Goal: Navigation & Orientation: Find specific page/section

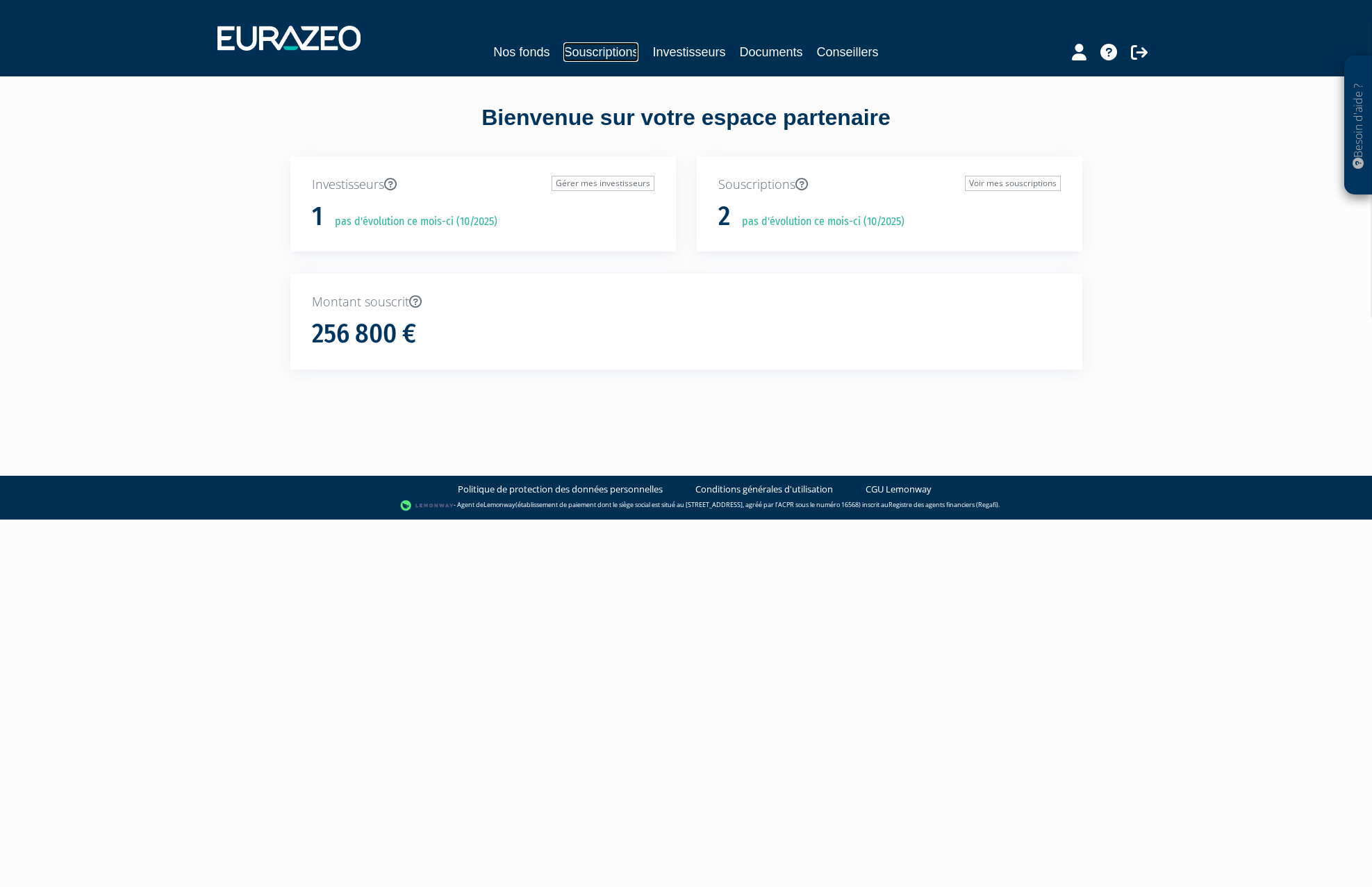
click at [578, 50] on link "Souscriptions" at bounding box center [601, 52] width 75 height 19
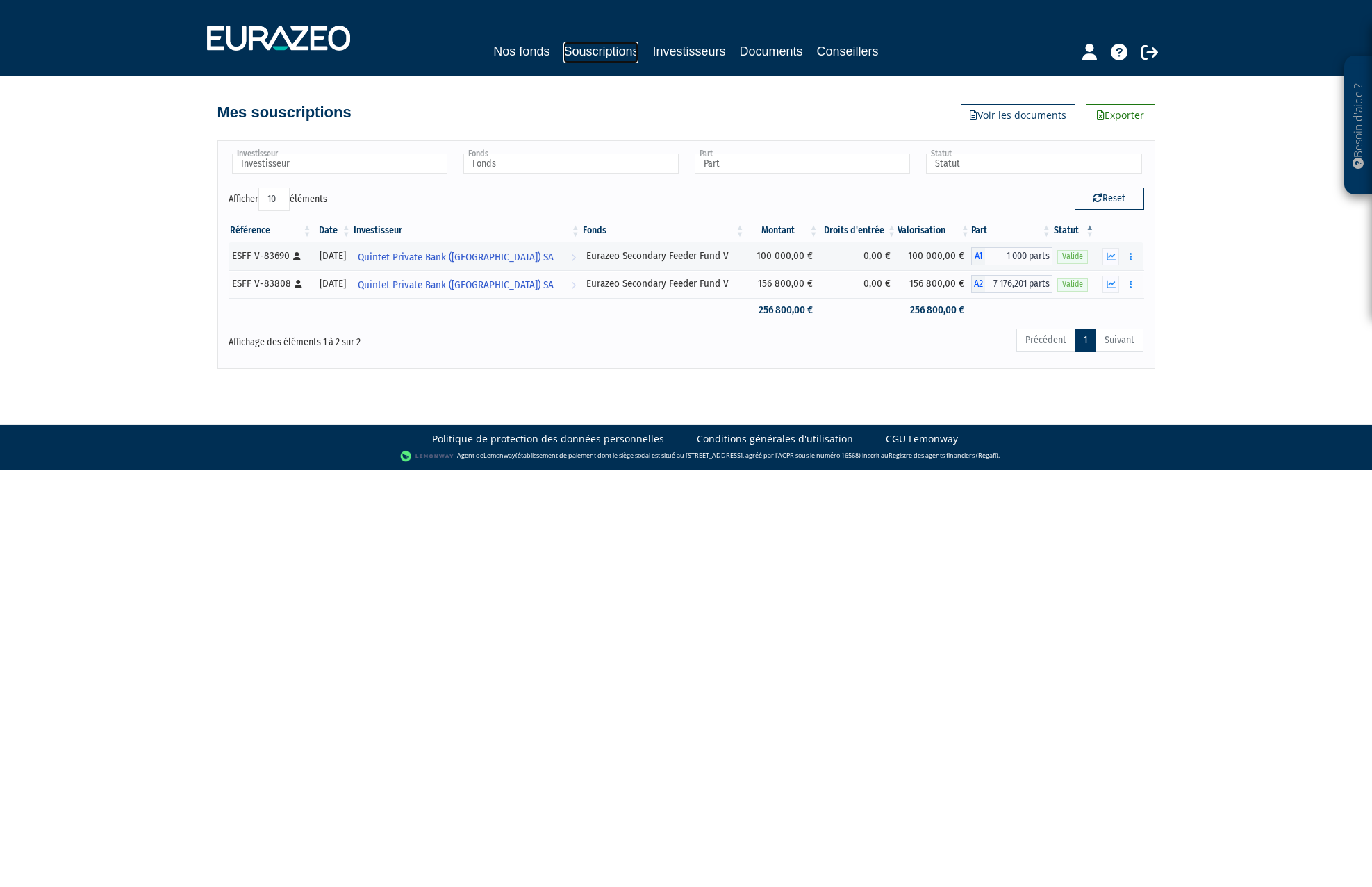
click at [616, 57] on link "Souscriptions" at bounding box center [601, 52] width 75 height 22
click at [1095, 56] on icon at bounding box center [1089, 52] width 15 height 17
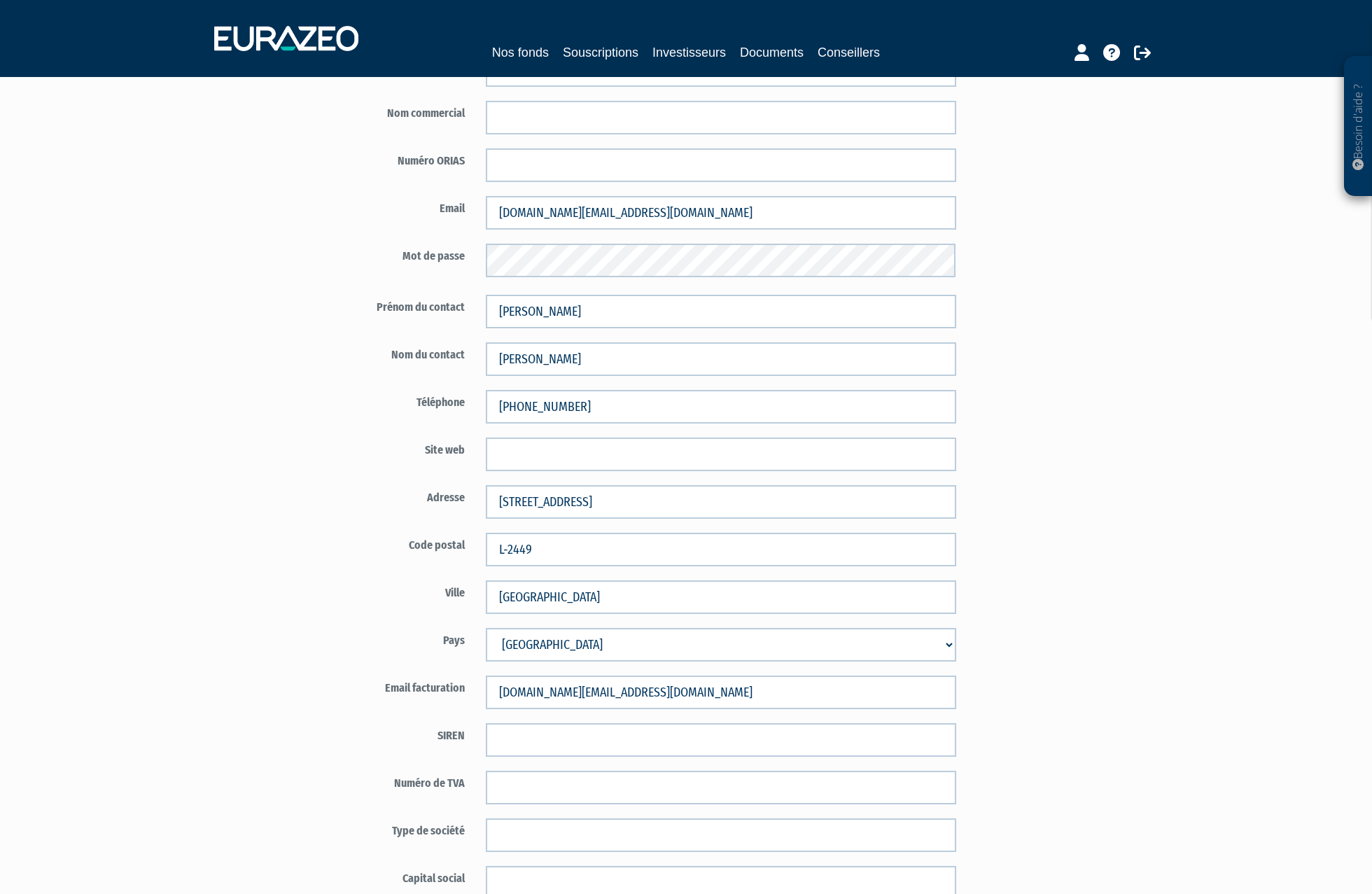
scroll to position [140, 0]
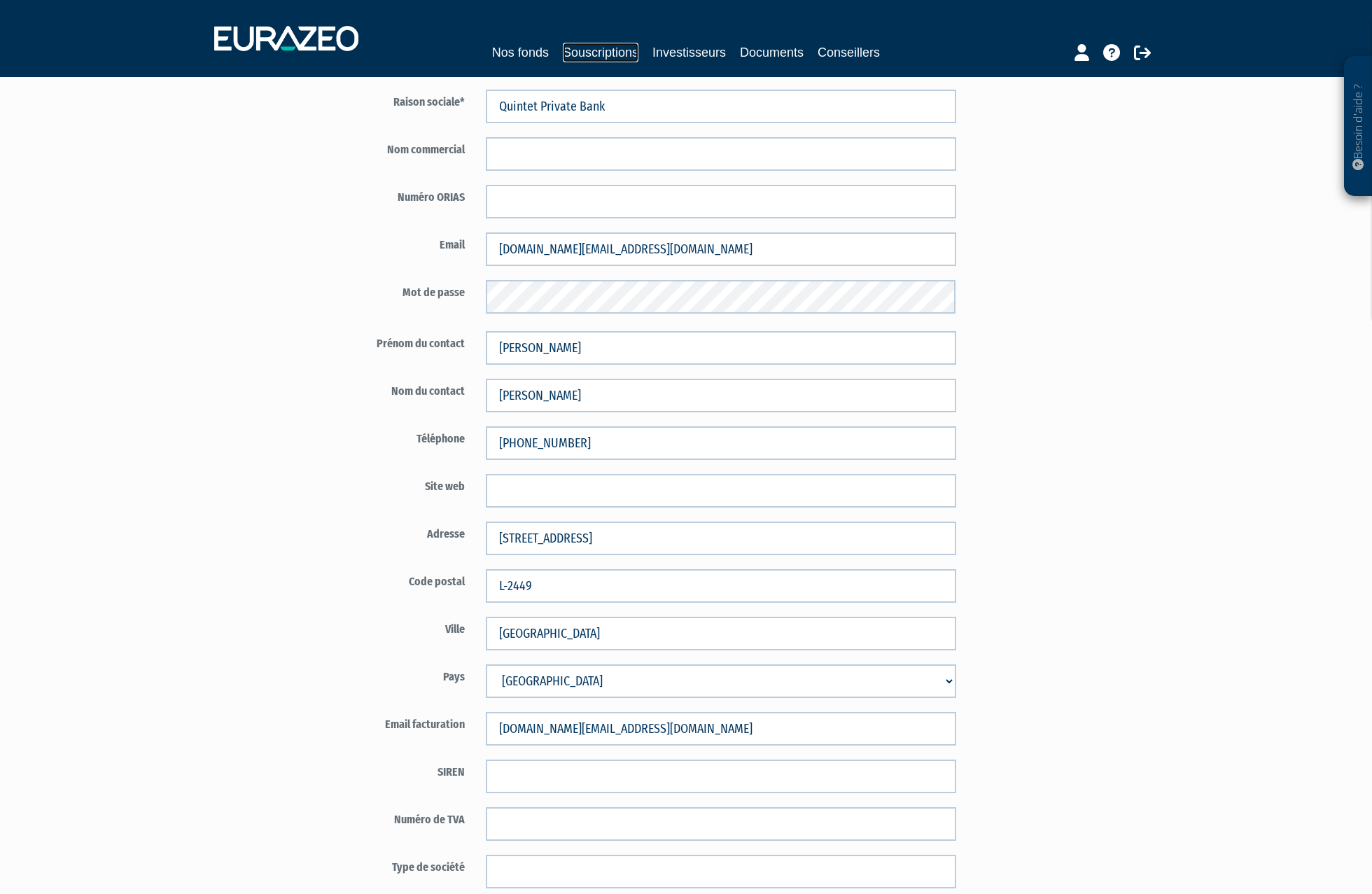
click at [619, 56] on link "Souscriptions" at bounding box center [600, 52] width 76 height 19
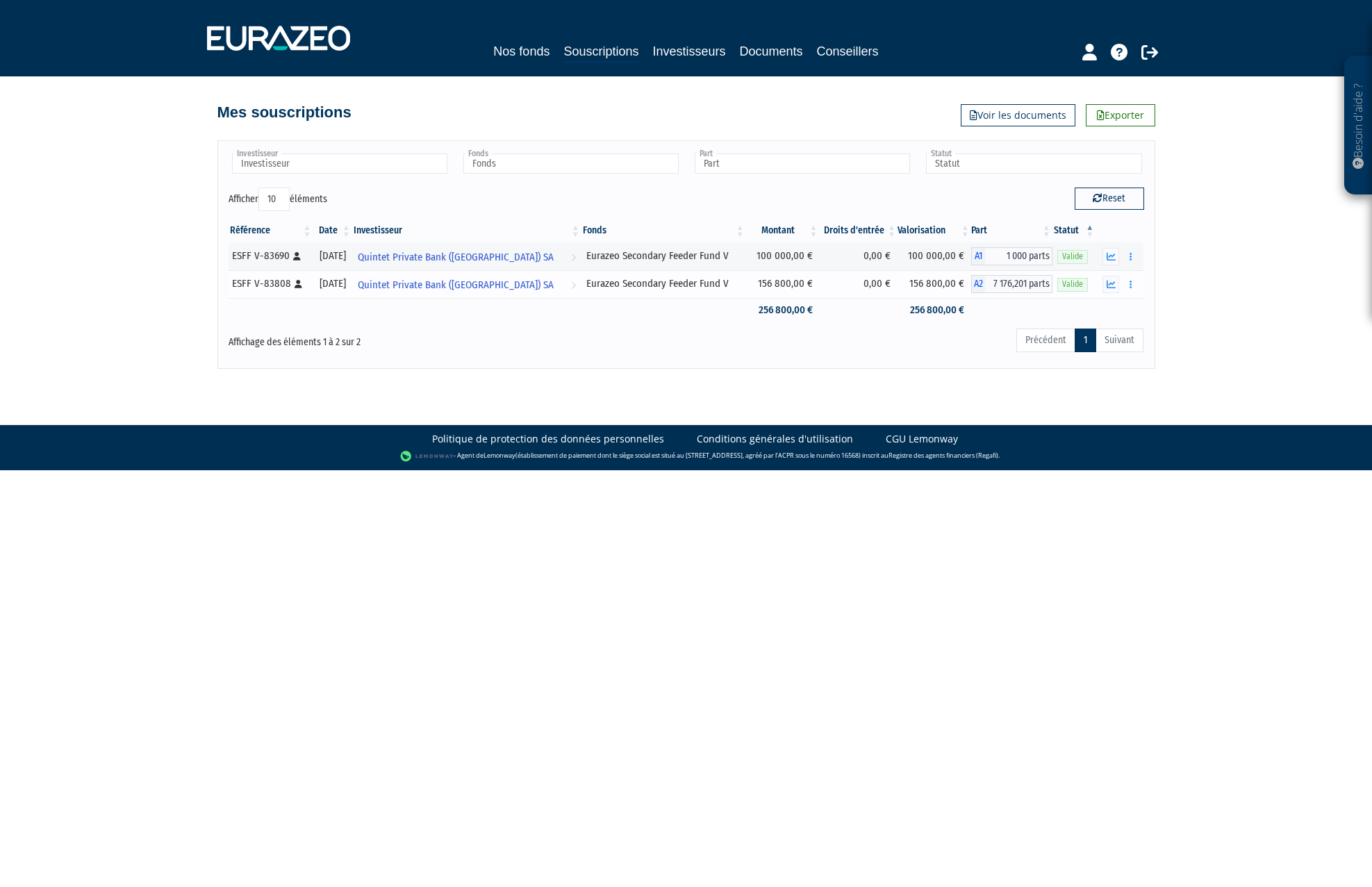
click at [976, 285] on span "A2" at bounding box center [978, 283] width 14 height 18
click at [481, 282] on span "Quintet Private Bank ([GEOGRAPHIC_DATA]) SA" at bounding box center [456, 284] width 196 height 25
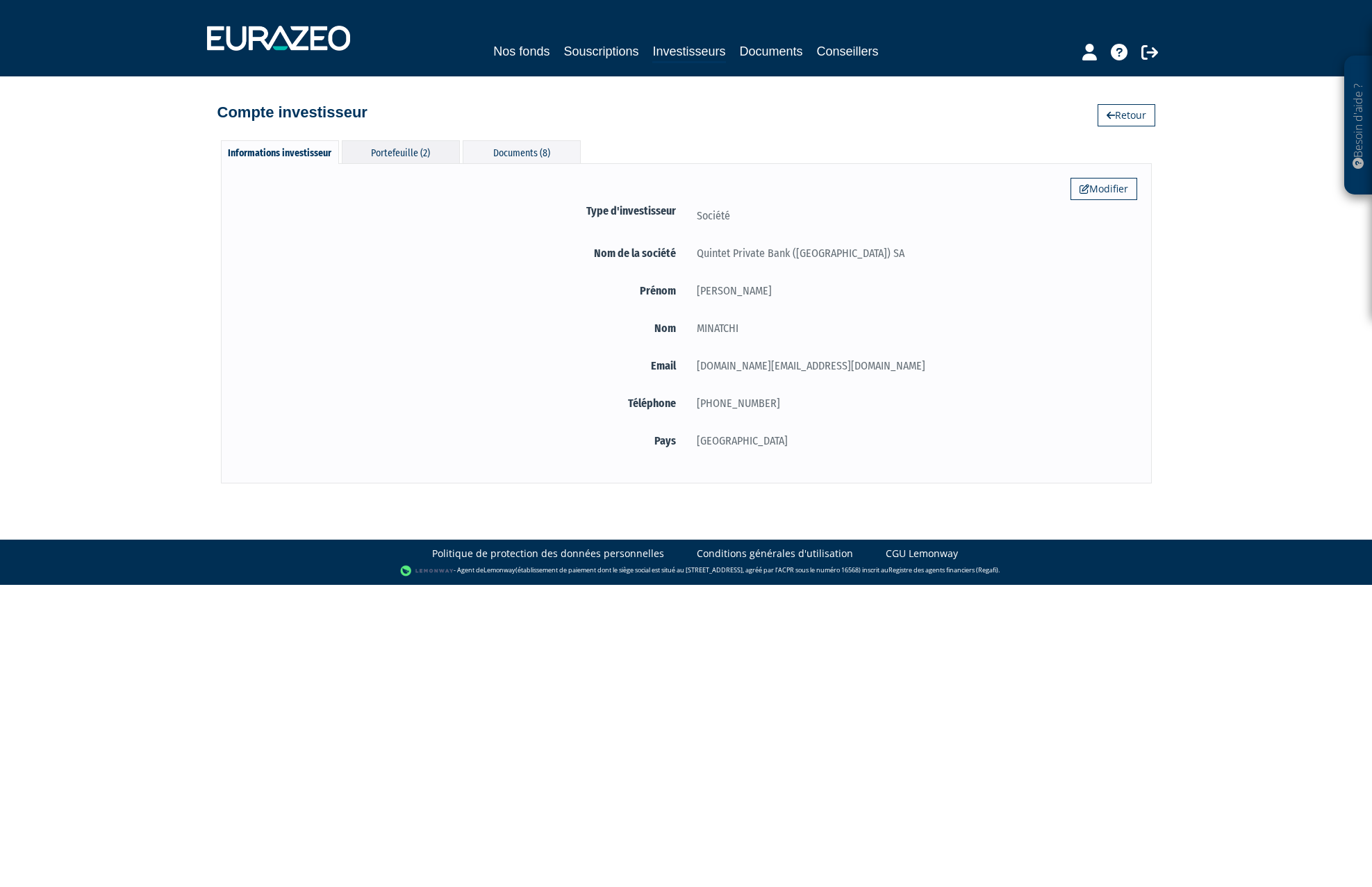
click at [389, 150] on div "Portefeuille (2)" at bounding box center [401, 151] width 118 height 23
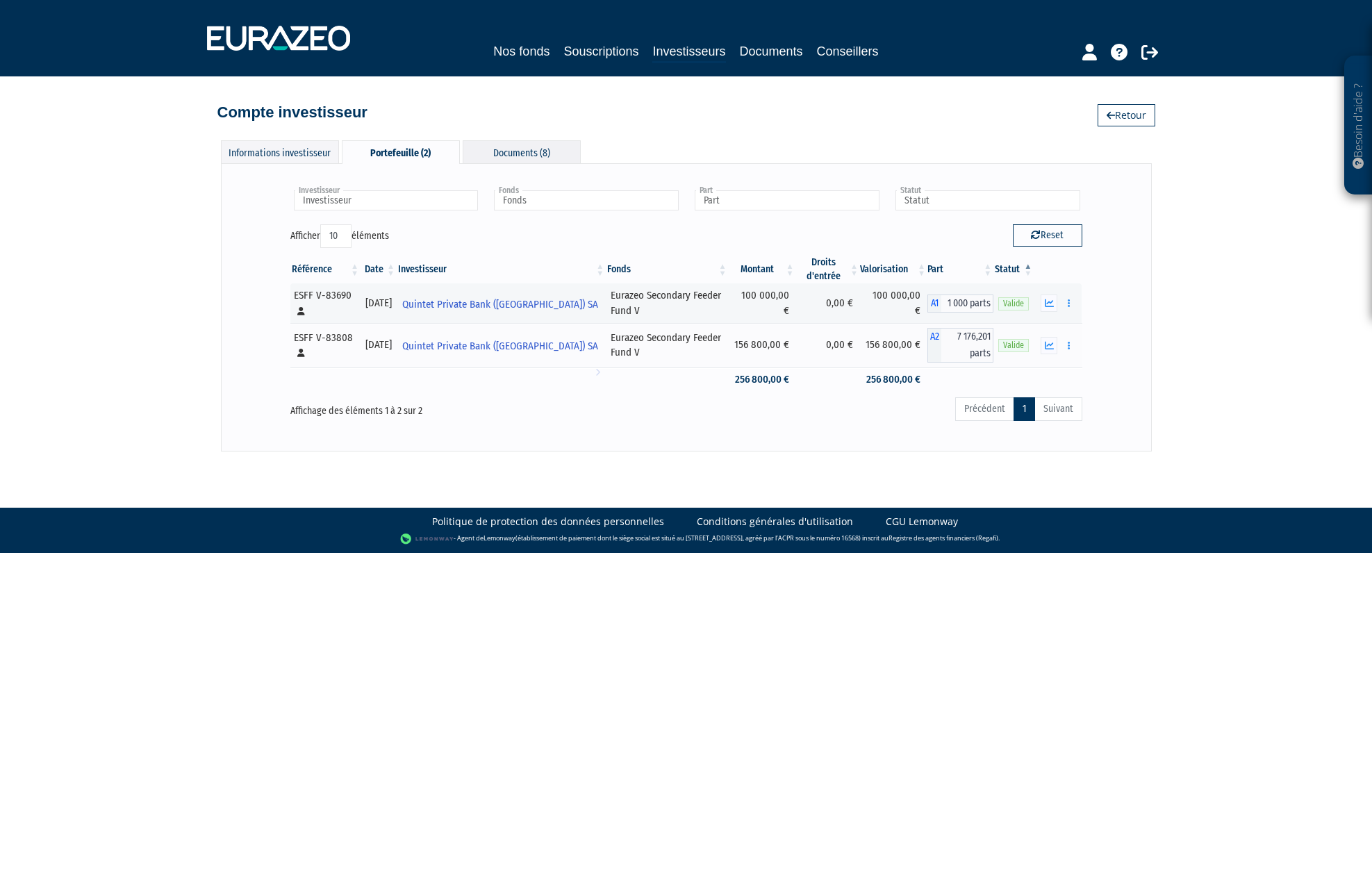
click at [532, 157] on div "Documents (8)" at bounding box center [522, 151] width 118 height 23
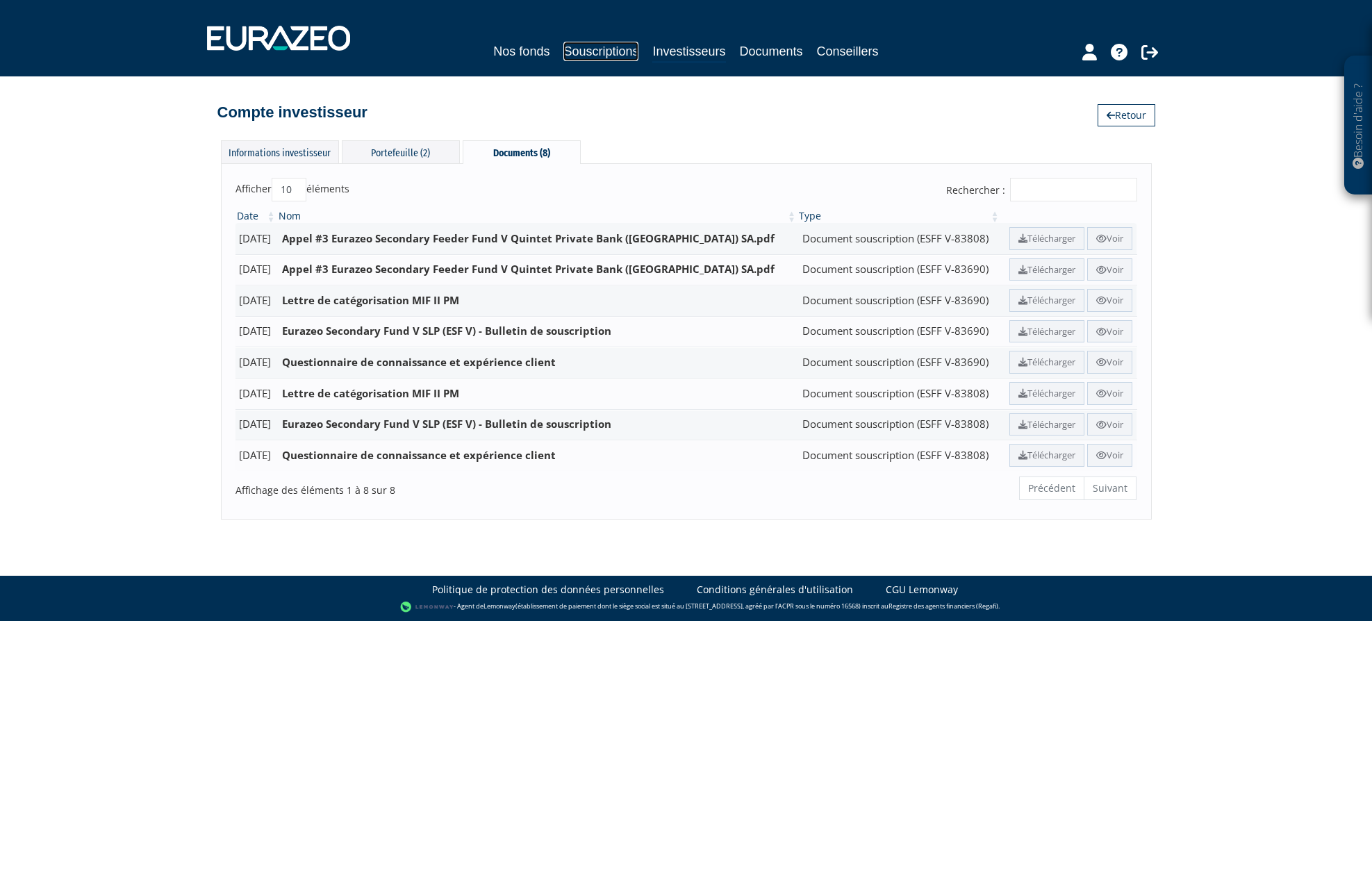
click at [587, 52] on link "Souscriptions" at bounding box center [601, 52] width 75 height 19
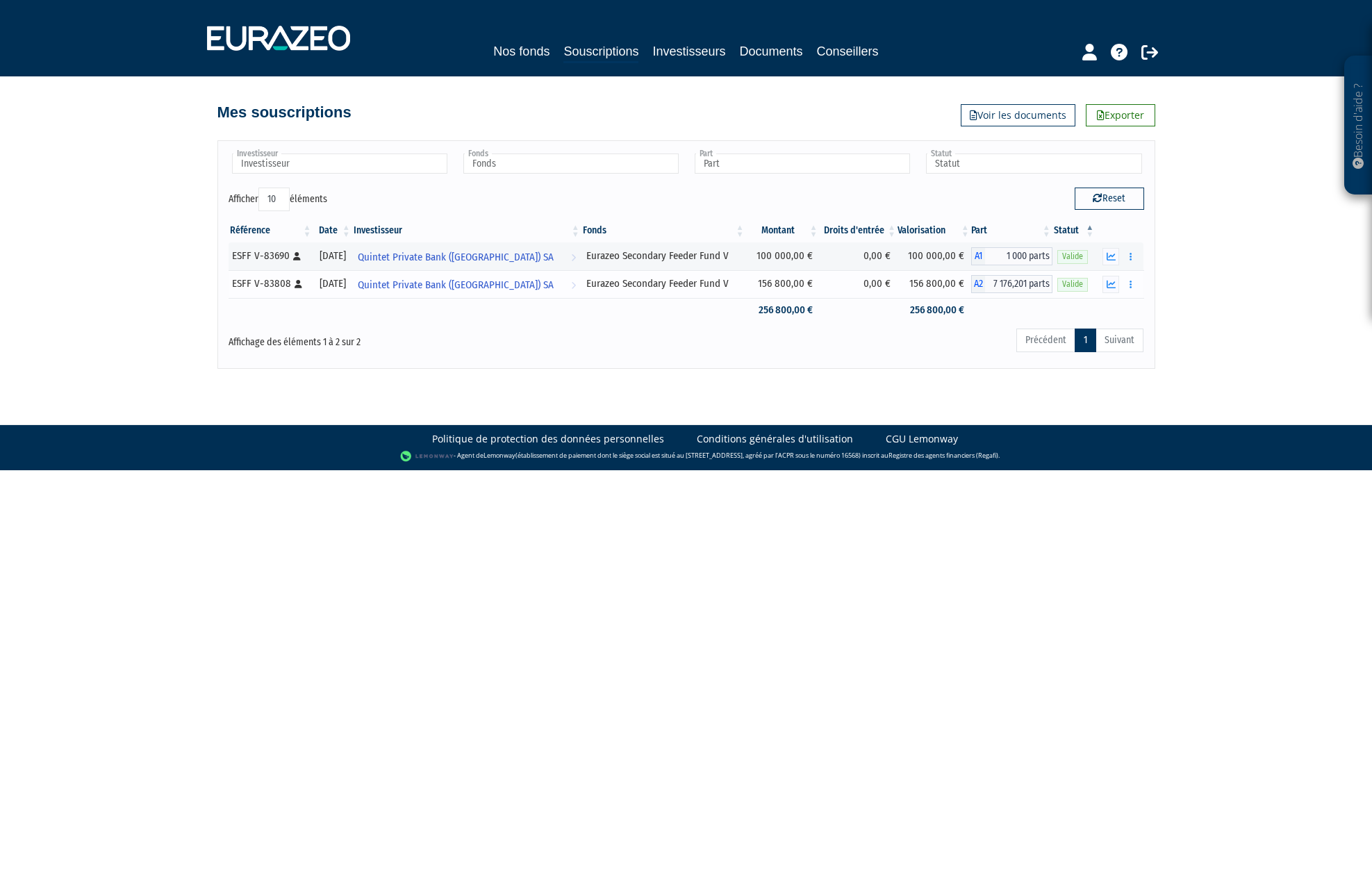
click at [1071, 285] on span "Valide" at bounding box center [1072, 284] width 31 height 13
click at [1110, 289] on button "button" at bounding box center [1110, 284] width 17 height 17
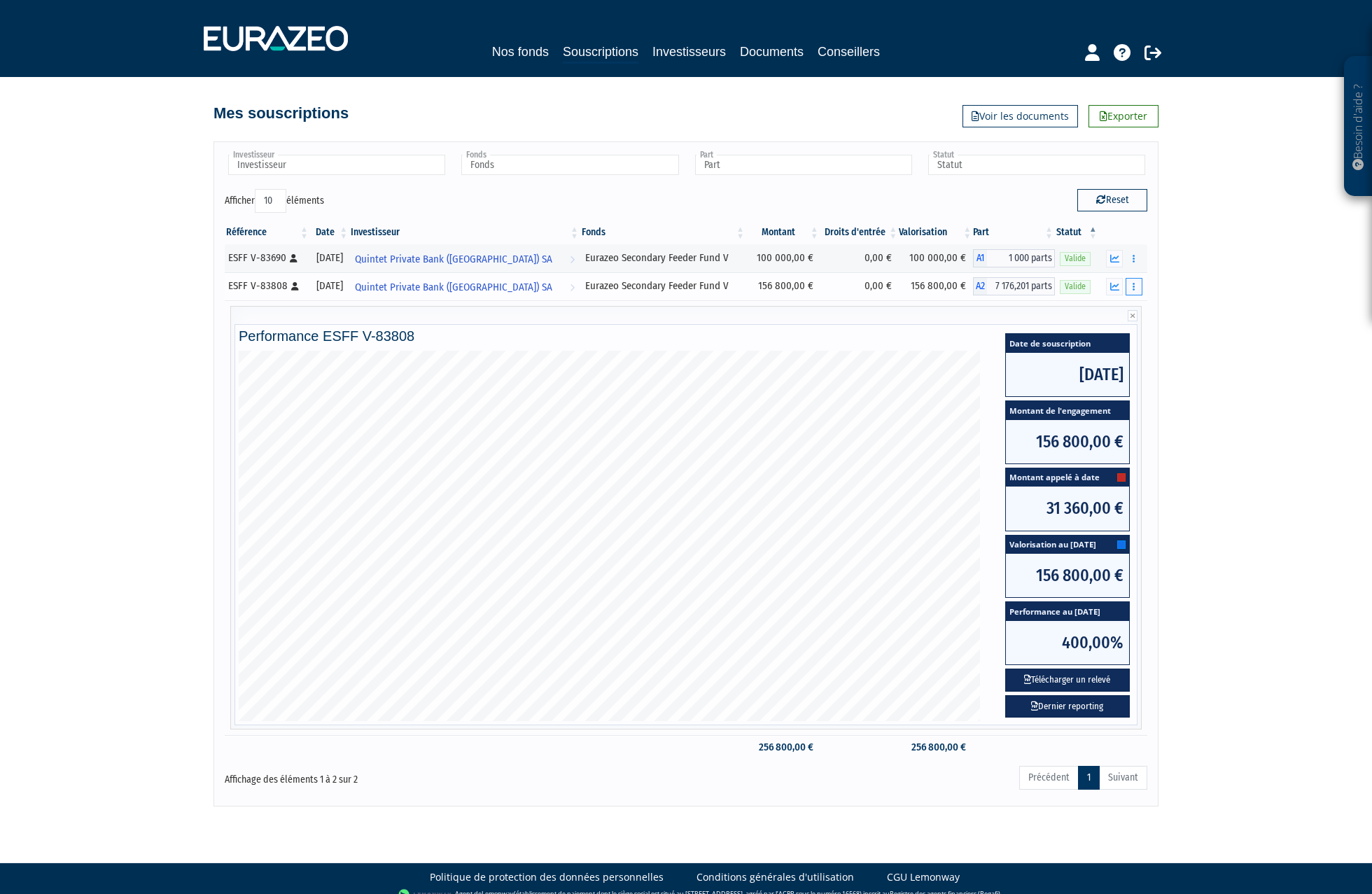
click at [1137, 287] on button "button" at bounding box center [1134, 287] width 17 height 18
click at [1070, 339] on link "Documents" at bounding box center [1066, 338] width 144 height 23
